Goal: Navigation & Orientation: Find specific page/section

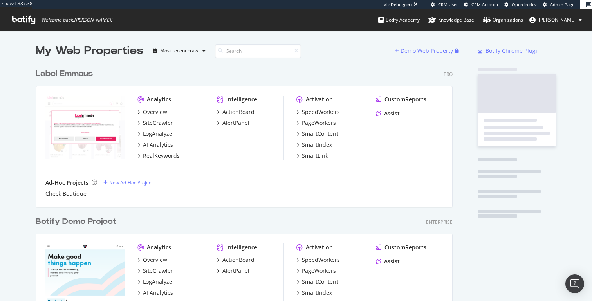
scroll to position [1862, 423]
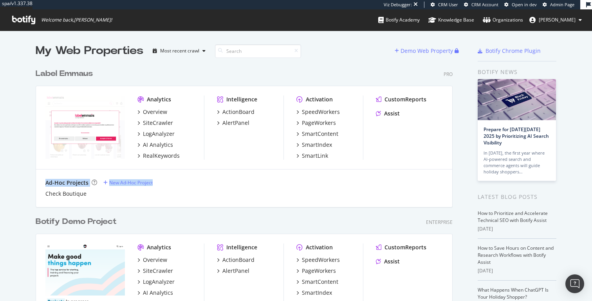
drag, startPoint x: 47, startPoint y: 183, endPoint x: 187, endPoint y: 183, distance: 139.8
click at [187, 183] on div "Ad-Hoc Projects New Ad-Hoc Project" at bounding box center [244, 183] width 398 height 8
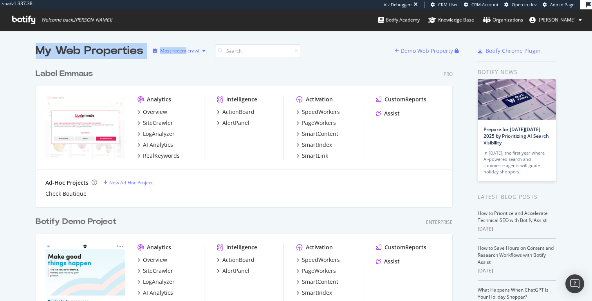
drag, startPoint x: 38, startPoint y: 49, endPoint x: 187, endPoint y: 49, distance: 149.2
click at [187, 49] on div "My Web Properties Most recent crawl" at bounding box center [215, 51] width 359 height 16
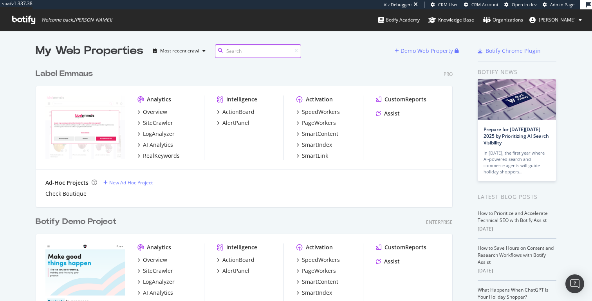
click at [267, 55] on input at bounding box center [258, 51] width 86 height 14
click at [299, 53] on input at bounding box center [258, 51] width 86 height 14
click at [298, 53] on icon at bounding box center [297, 51] width 4 height 5
click at [246, 47] on input at bounding box center [258, 51] width 86 height 14
click at [298, 49] on input at bounding box center [258, 51] width 86 height 14
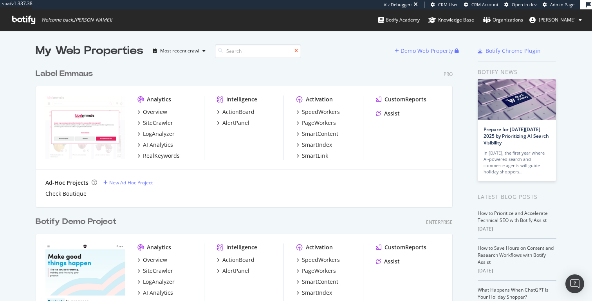
click at [296, 50] on icon at bounding box center [297, 51] width 4 height 5
click at [240, 47] on input at bounding box center [258, 51] width 86 height 14
click at [189, 49] on div "Most recent crawl" at bounding box center [179, 51] width 39 height 5
drag, startPoint x: 143, startPoint y: 50, endPoint x: 32, endPoint y: 50, distance: 110.8
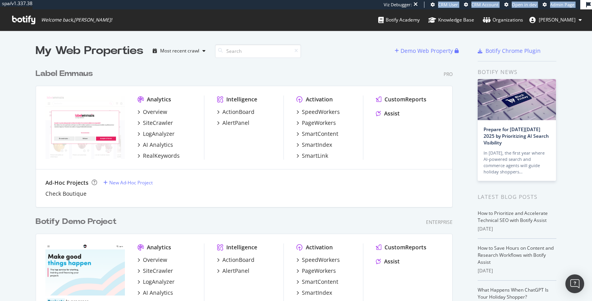
drag, startPoint x: 42, startPoint y: 19, endPoint x: 145, endPoint y: 18, distance: 102.2
click at [145, 18] on div "spa/v1.337.38 Viz Debugger: CRM User CRM Account Open in dev Admin Page Welcome…" at bounding box center [296, 15] width 592 height 31
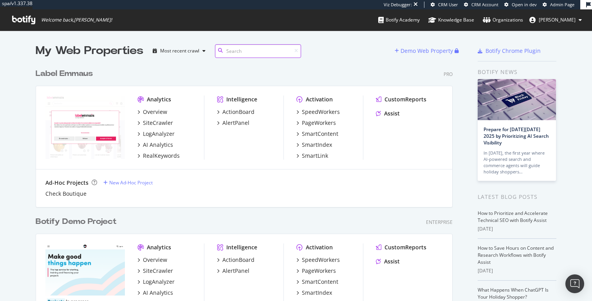
click at [251, 53] on input at bounding box center [258, 51] width 86 height 14
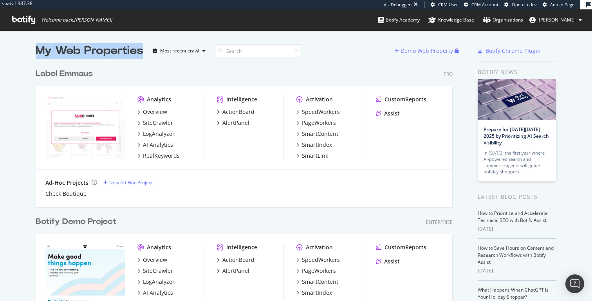
drag, startPoint x: 142, startPoint y: 48, endPoint x: 34, endPoint y: 48, distance: 107.7
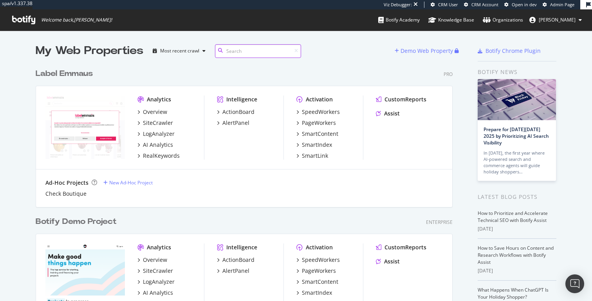
click at [235, 51] on input at bounding box center [258, 51] width 86 height 14
click at [297, 53] on icon at bounding box center [297, 51] width 4 height 5
drag, startPoint x: 478, startPoint y: 75, endPoint x: 532, endPoint y: 74, distance: 54.1
click at [532, 74] on div "Botify news" at bounding box center [517, 72] width 79 height 9
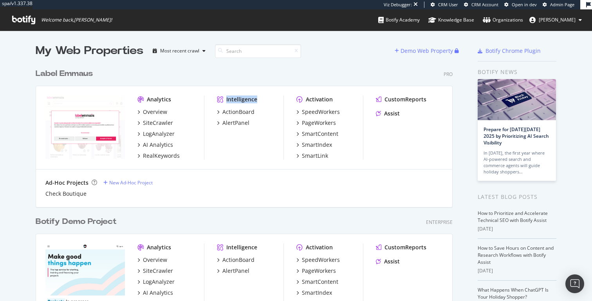
drag, startPoint x: 227, startPoint y: 97, endPoint x: 282, endPoint y: 97, distance: 54.8
click at [282, 97] on div "Intelligence" at bounding box center [250, 100] width 67 height 8
click at [310, 96] on div "Activation" at bounding box center [319, 100] width 27 height 8
click at [311, 100] on div "Activation" at bounding box center [319, 100] width 27 height 8
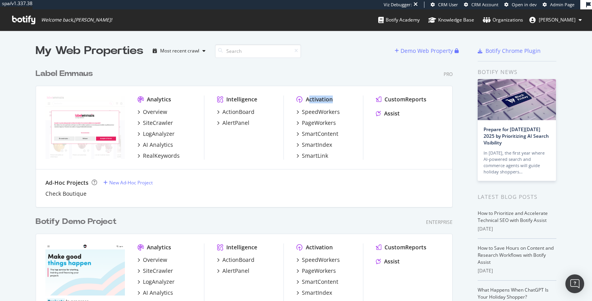
drag, startPoint x: 308, startPoint y: 99, endPoint x: 351, endPoint y: 99, distance: 42.3
click at [351, 99] on div "Activation" at bounding box center [329, 100] width 67 height 8
drag, startPoint x: 477, startPoint y: 74, endPoint x: 532, endPoint y: 74, distance: 54.8
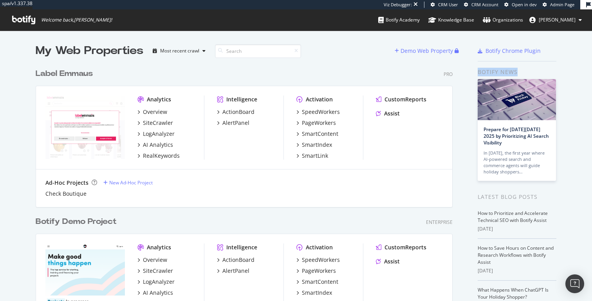
click at [532, 74] on div "Botify news" at bounding box center [517, 72] width 79 height 9
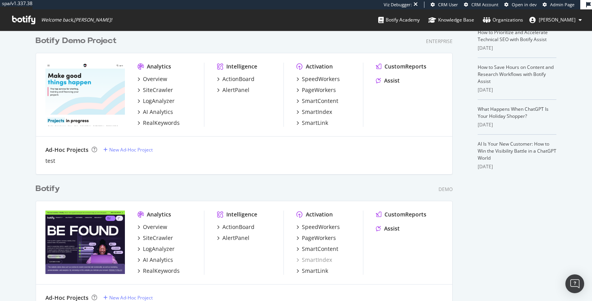
scroll to position [0, 0]
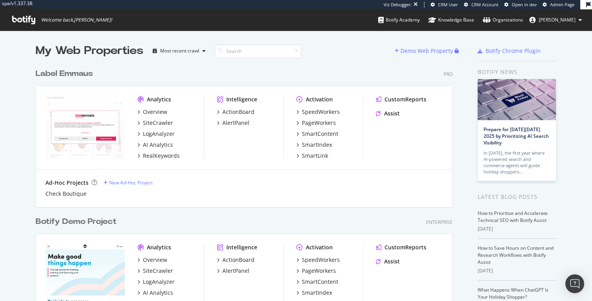
drag, startPoint x: 480, startPoint y: 73, endPoint x: 521, endPoint y: 72, distance: 41.2
click at [521, 72] on div "Botify news" at bounding box center [517, 72] width 79 height 9
click at [511, 72] on div "Botify news" at bounding box center [517, 72] width 79 height 9
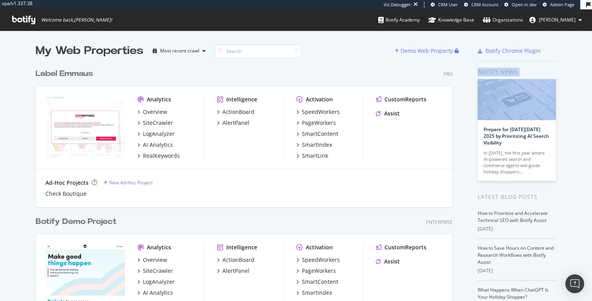
click at [511, 72] on div "Botify news" at bounding box center [517, 72] width 79 height 9
click at [530, 72] on div "Botify news" at bounding box center [517, 72] width 79 height 9
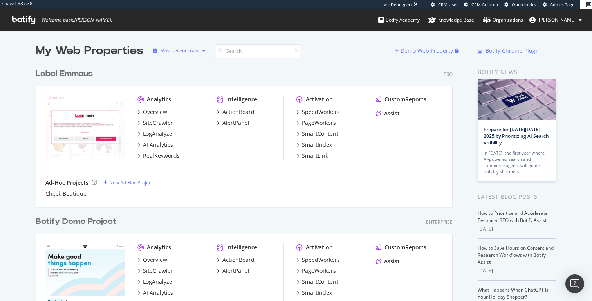
click at [175, 49] on div "Most recent crawl" at bounding box center [179, 51] width 39 height 5
click at [127, 43] on div "My Web Properties" at bounding box center [90, 51] width 108 height 16
